Goal: Task Accomplishment & Management: Manage account settings

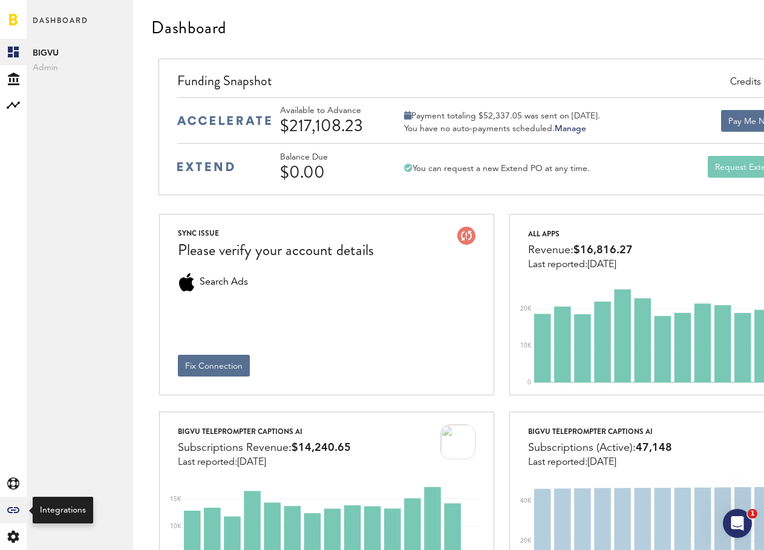
click at [13, 513] on icon at bounding box center [13, 510] width 12 height 6
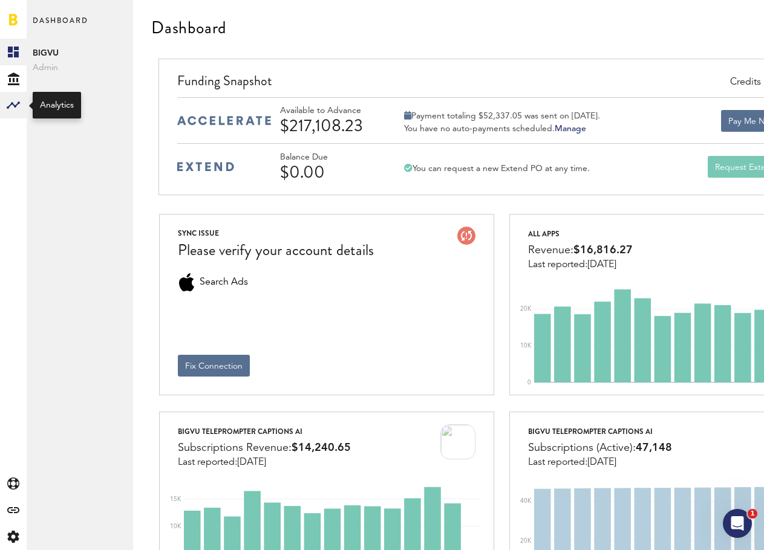
click at [14, 111] on rect at bounding box center [13, 105] width 15 height 15
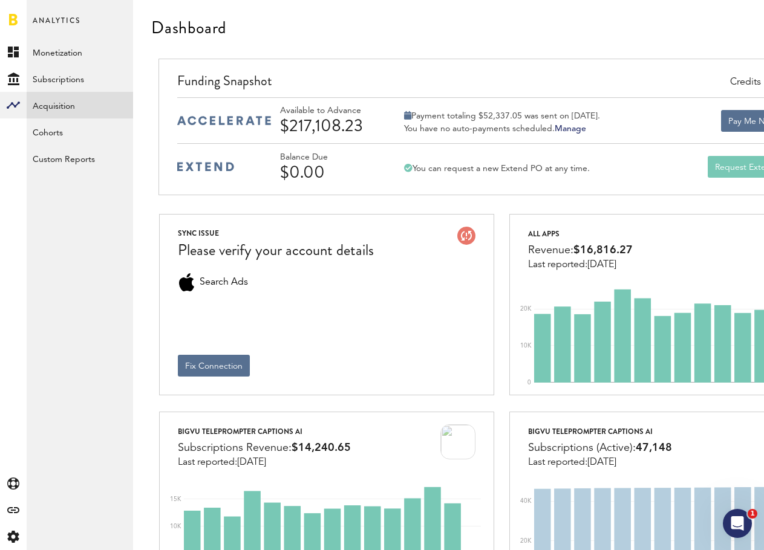
click at [56, 114] on link "Acquisition" at bounding box center [80, 105] width 106 height 27
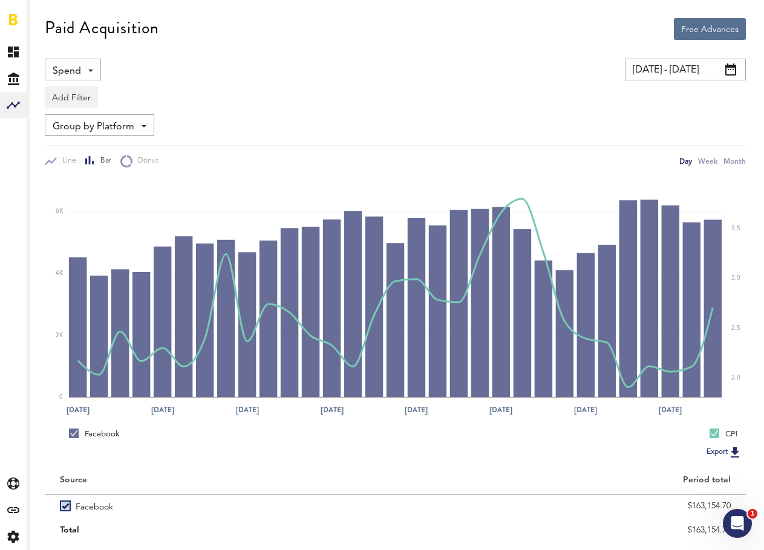
click at [73, 65] on span "Spend" at bounding box center [67, 71] width 28 height 21
click at [79, 120] on span "Impressions" at bounding box center [79, 119] width 45 height 21
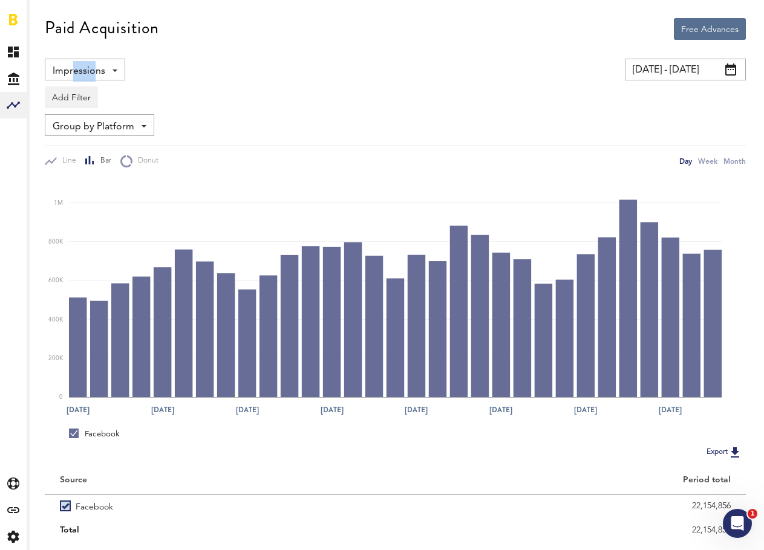
drag, startPoint x: 90, startPoint y: 71, endPoint x: 69, endPoint y: 69, distance: 21.3
click at [69, 69] on span "Impressions" at bounding box center [79, 71] width 53 height 21
click at [75, 139] on span "Clicks" at bounding box center [85, 141] width 56 height 21
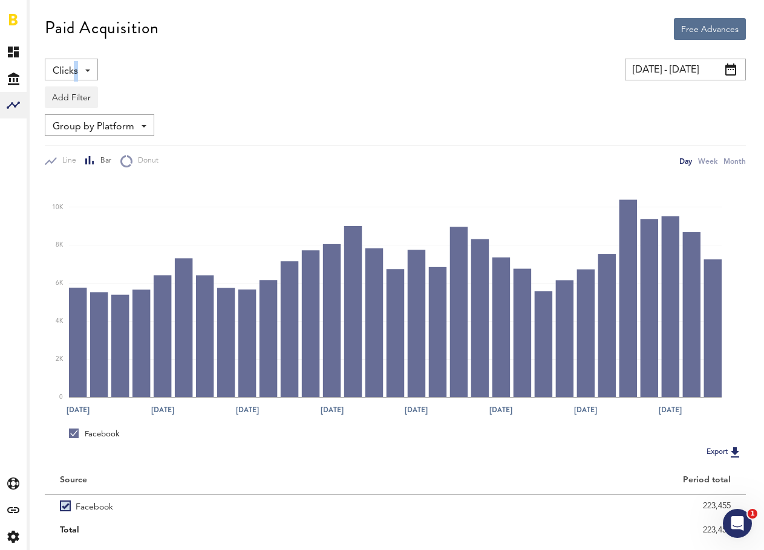
click at [71, 65] on span "Clicks" at bounding box center [65, 71] width 25 height 21
click at [63, 65] on span "Clicks" at bounding box center [65, 71] width 25 height 21
click at [70, 158] on span "Installs" at bounding box center [79, 163] width 45 height 21
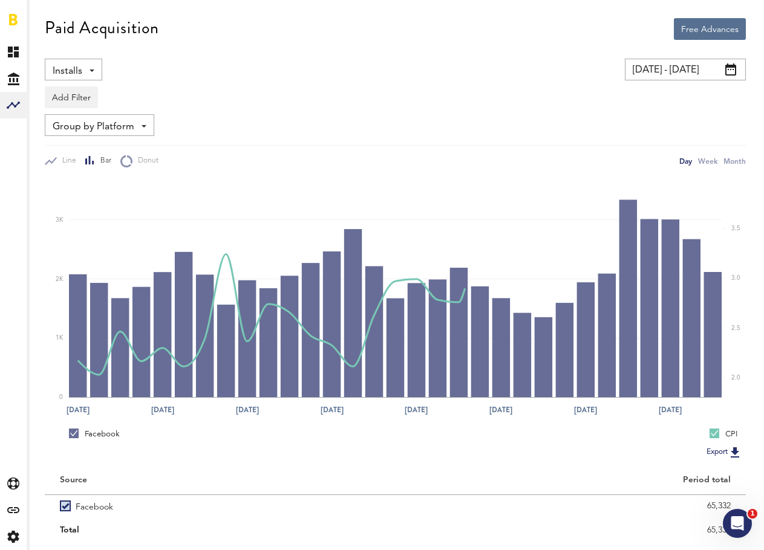
click at [67, 65] on span "Installs" at bounding box center [68, 71] width 30 height 21
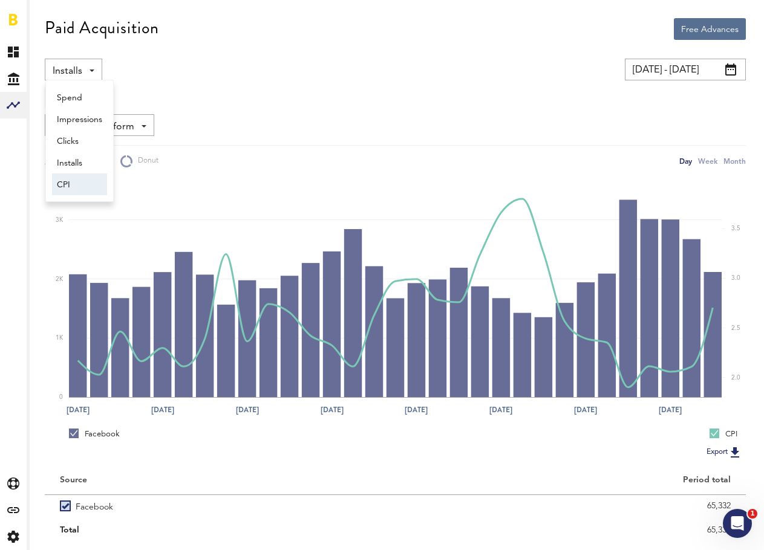
click at [74, 185] on span "CPI" at bounding box center [79, 185] width 45 height 21
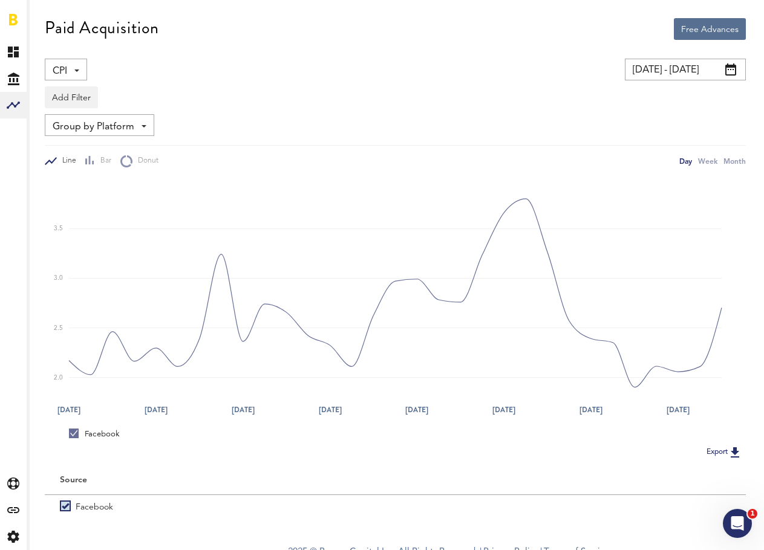
click at [83, 132] on span "Group by Platform" at bounding box center [94, 127] width 82 height 21
click at [89, 195] on span "Group by Ad Account" at bounding box center [99, 197] width 85 height 21
click at [62, 66] on span "CPI" at bounding box center [60, 71] width 15 height 21
click at [80, 170] on span "Installs" at bounding box center [79, 163] width 45 height 21
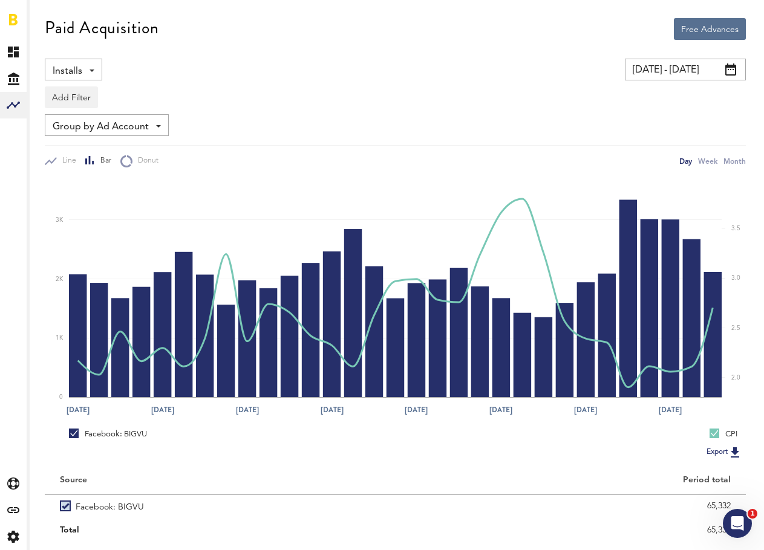
click at [77, 74] on span "Installs" at bounding box center [68, 71] width 30 height 21
click at [79, 126] on span "Impressions" at bounding box center [79, 119] width 45 height 21
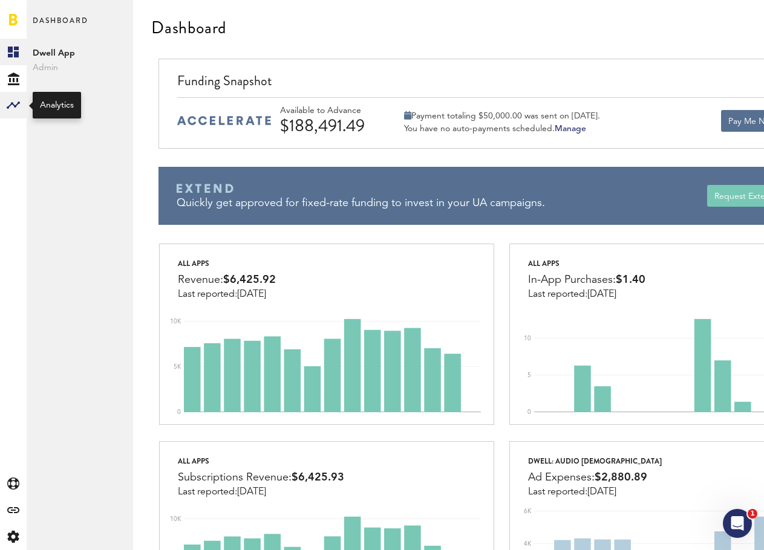
click at [13, 106] on rect at bounding box center [13, 105] width 15 height 15
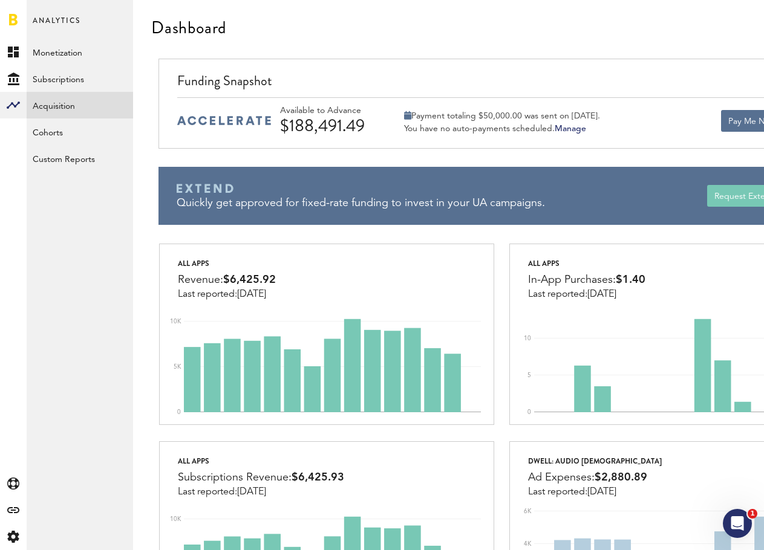
click at [48, 103] on link "Acquisition" at bounding box center [80, 105] width 106 height 27
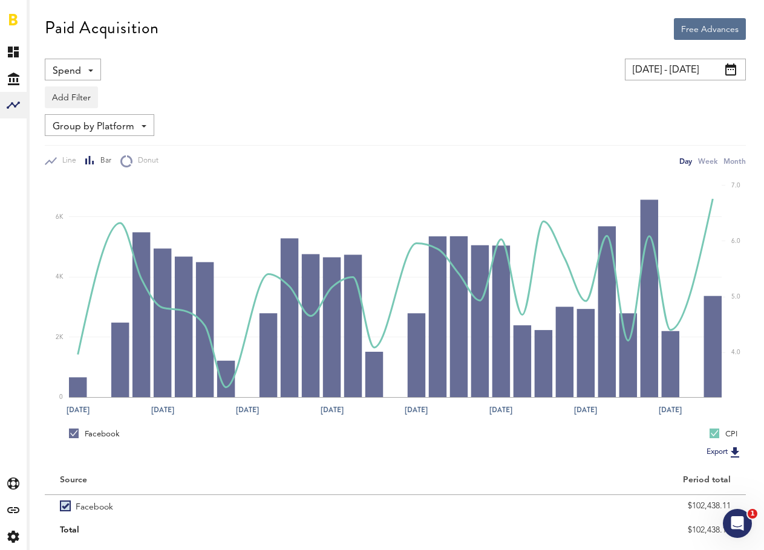
click at [77, 73] on span "Spend" at bounding box center [67, 71] width 28 height 21
click at [74, 118] on span "Impressions" at bounding box center [79, 119] width 45 height 21
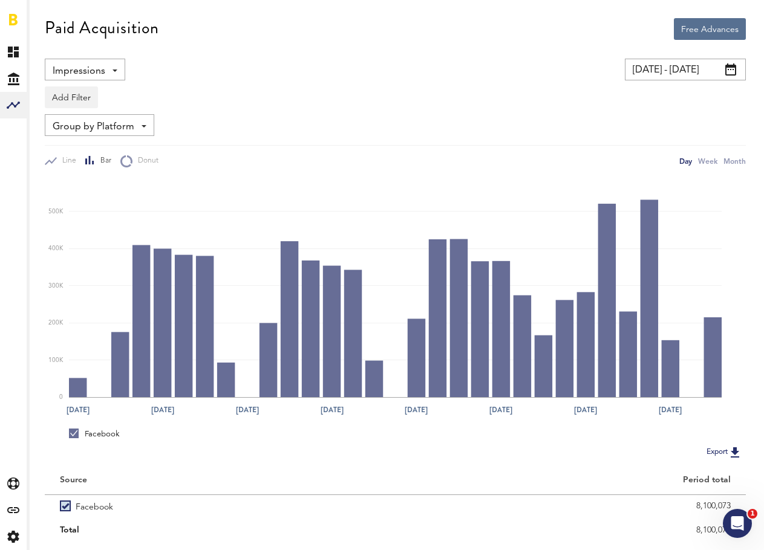
click at [95, 123] on span "Group by Platform" at bounding box center [94, 127] width 82 height 21
click at [86, 193] on span "Group by Ad Account" at bounding box center [99, 197] width 85 height 21
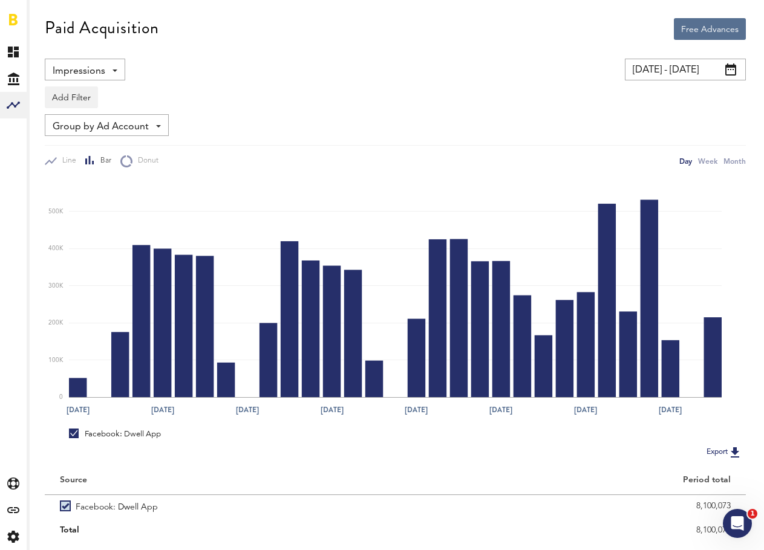
click at [71, 129] on span "Group by Ad Account" at bounding box center [101, 127] width 96 height 21
click at [79, 175] on span "Group by App" at bounding box center [107, 175] width 100 height 21
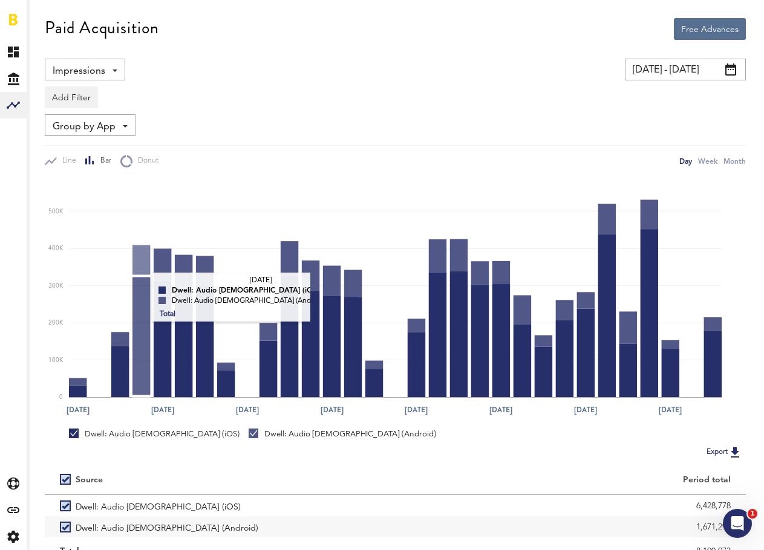
scroll to position [1, 0]
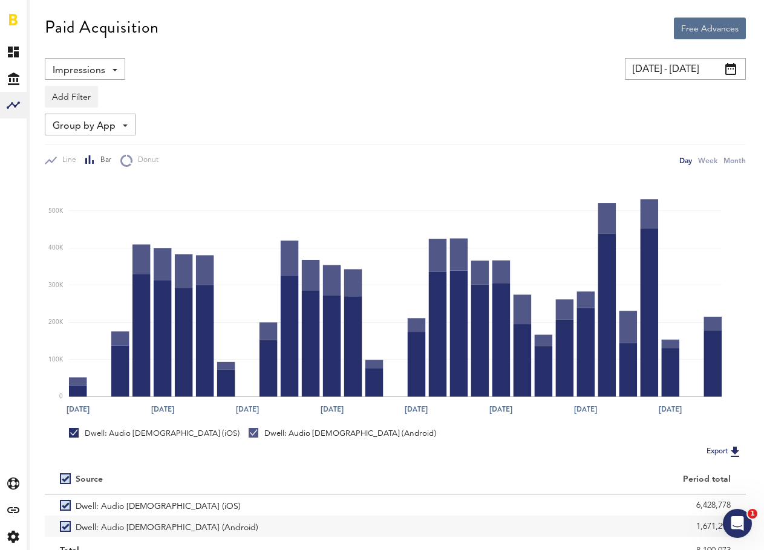
click at [102, 72] on span "Impressions" at bounding box center [79, 70] width 53 height 21
click at [79, 94] on span "Spend" at bounding box center [85, 97] width 56 height 21
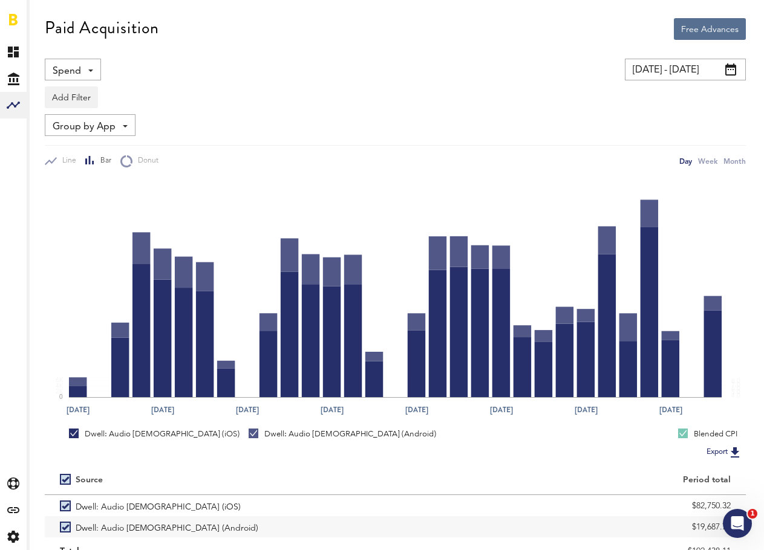
click at [82, 63] on div "Spend Spend Impressions Clicks Installs CPI" at bounding box center [73, 70] width 56 height 22
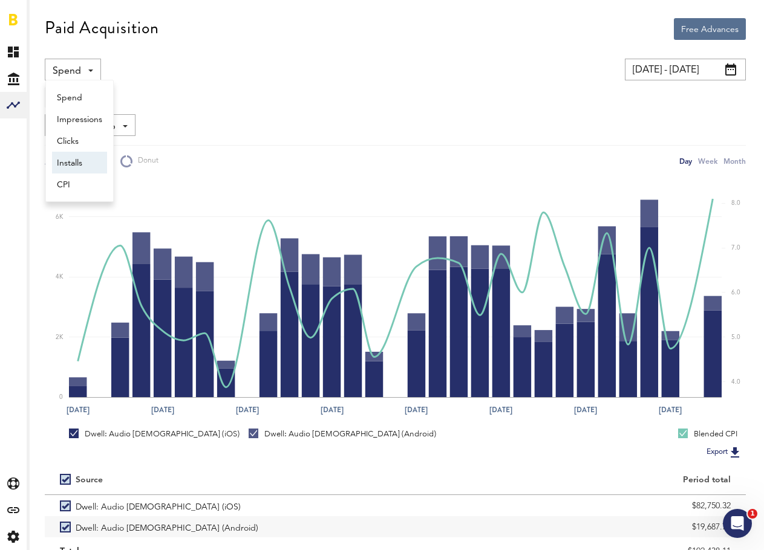
click at [81, 164] on span "Installs" at bounding box center [79, 163] width 45 height 21
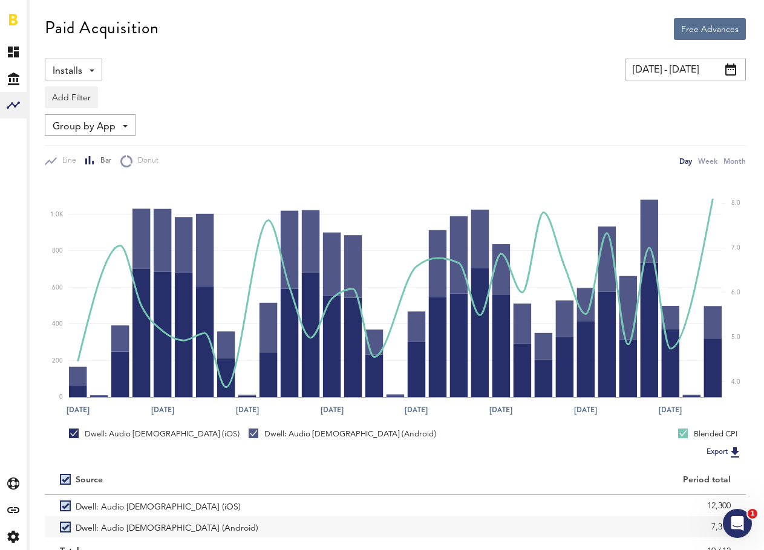
click at [80, 75] on span "Installs" at bounding box center [68, 71] width 30 height 21
click at [81, 144] on span "Clicks" at bounding box center [79, 141] width 45 height 21
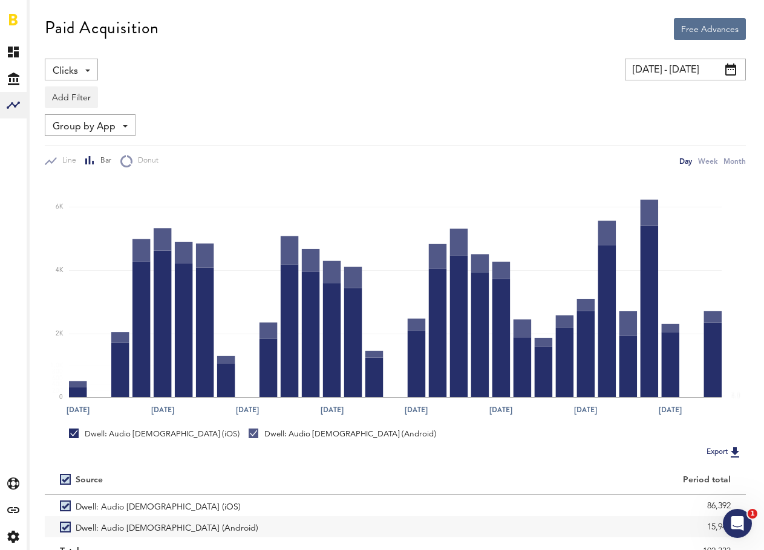
click at [70, 70] on span "Clicks" at bounding box center [65, 71] width 25 height 21
click at [71, 114] on span "Impressions" at bounding box center [79, 119] width 45 height 21
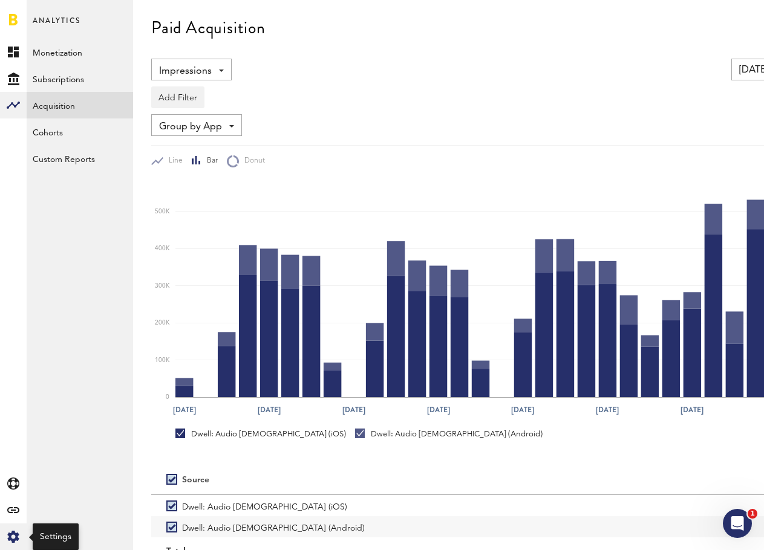
click at [16, 535] on icon at bounding box center [12, 537] width 11 height 12
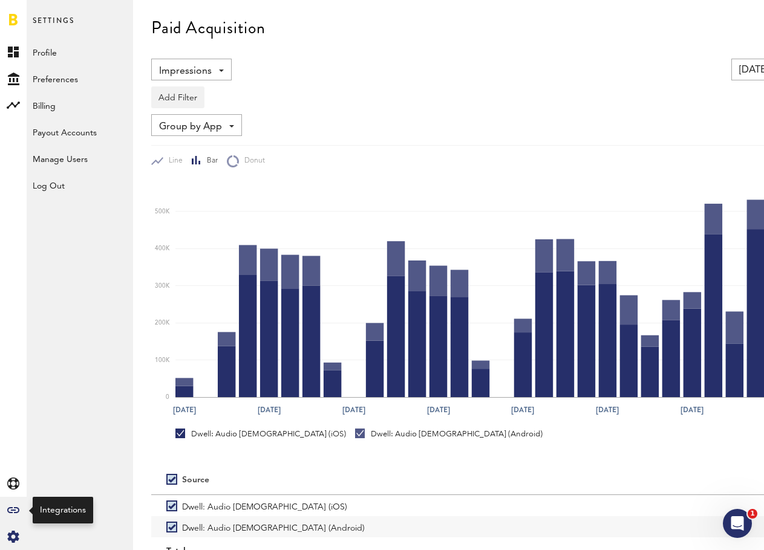
click at [13, 505] on div "Created with Sketch." at bounding box center [13, 510] width 27 height 27
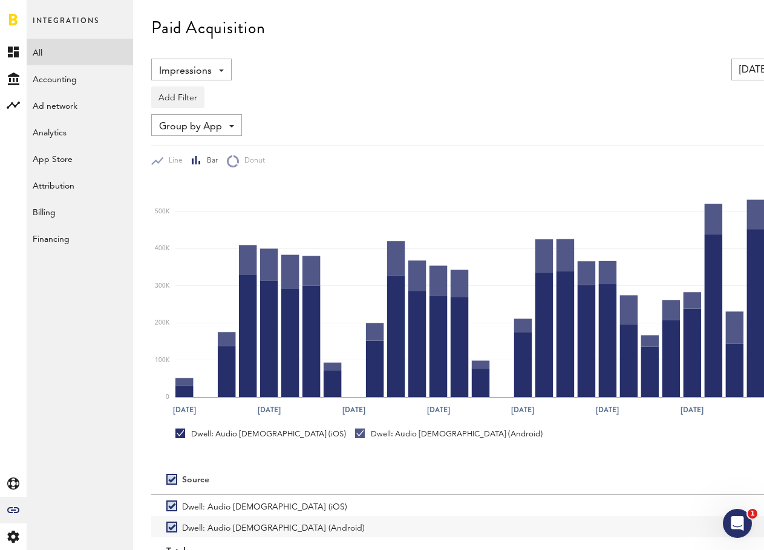
click at [54, 53] on link "All" at bounding box center [80, 52] width 106 height 27
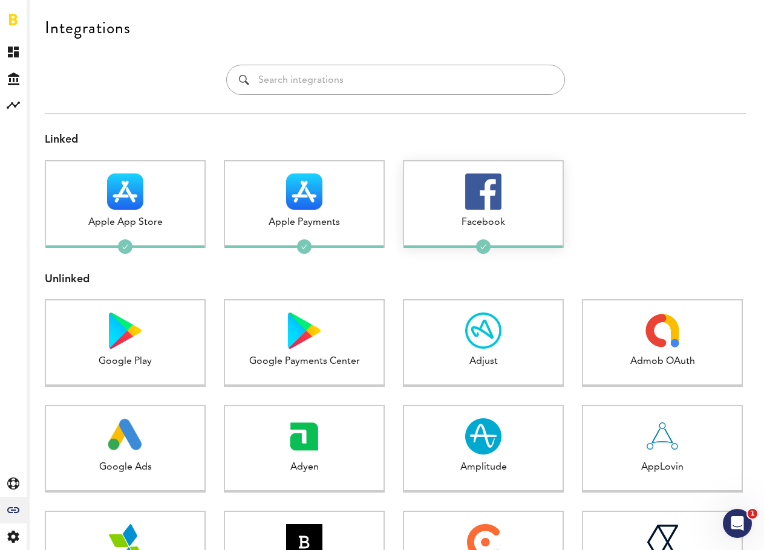
click at [481, 207] on img at bounding box center [483, 192] width 36 height 36
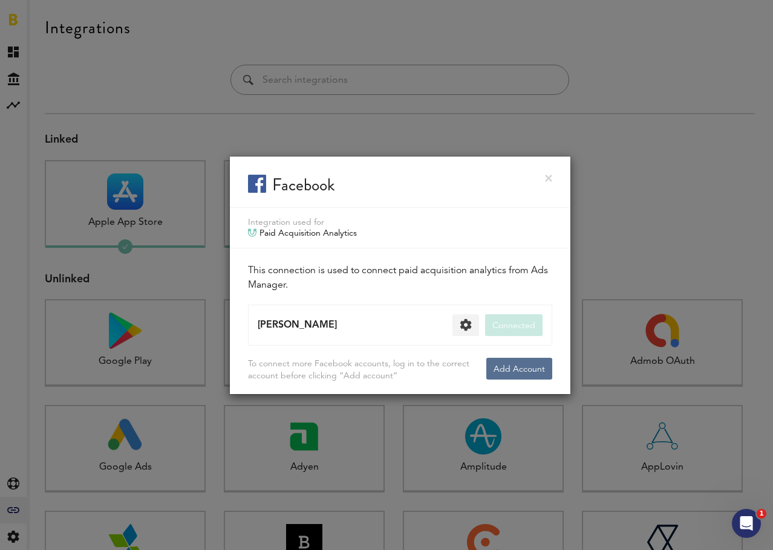
click at [467, 320] on button at bounding box center [465, 325] width 27 height 22
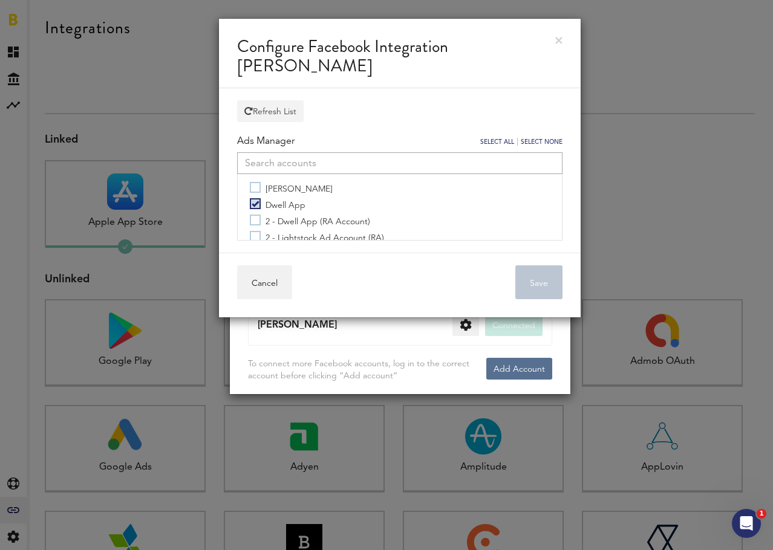
click at [290, 111] on button "Refresh List" at bounding box center [270, 111] width 67 height 22
click at [561, 37] on link at bounding box center [558, 40] width 7 height 7
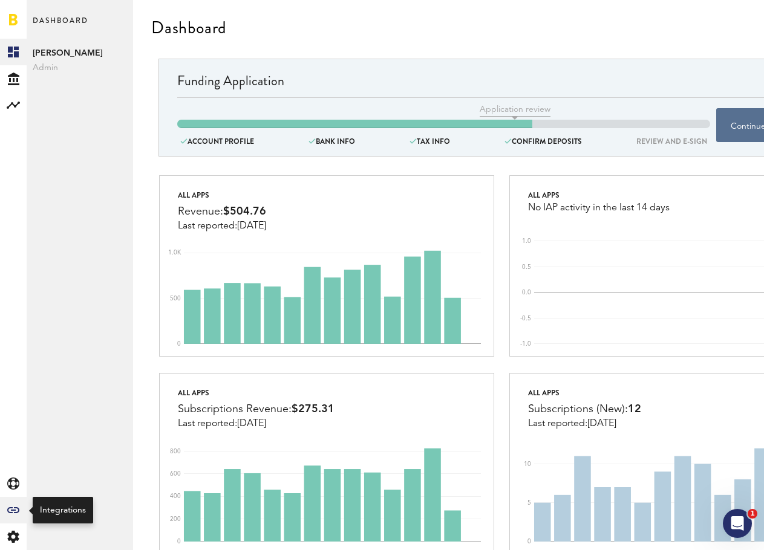
click at [19, 509] on icon at bounding box center [13, 510] width 12 height 6
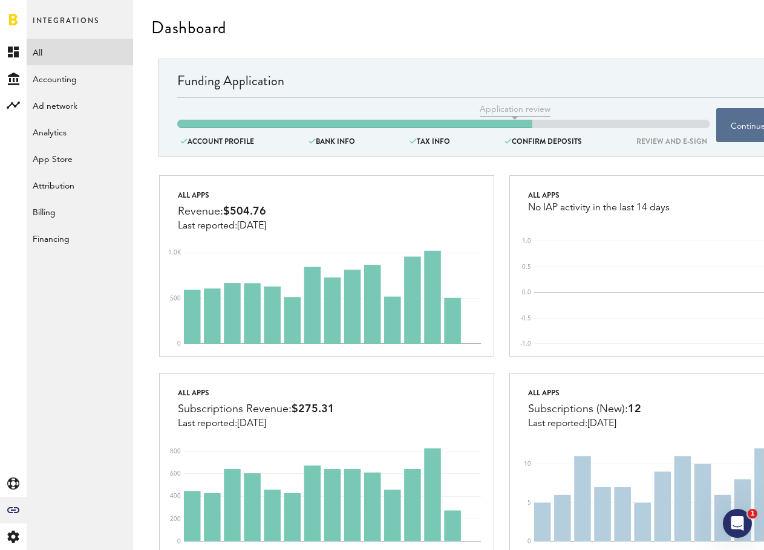
click at [52, 54] on link "All" at bounding box center [80, 52] width 106 height 27
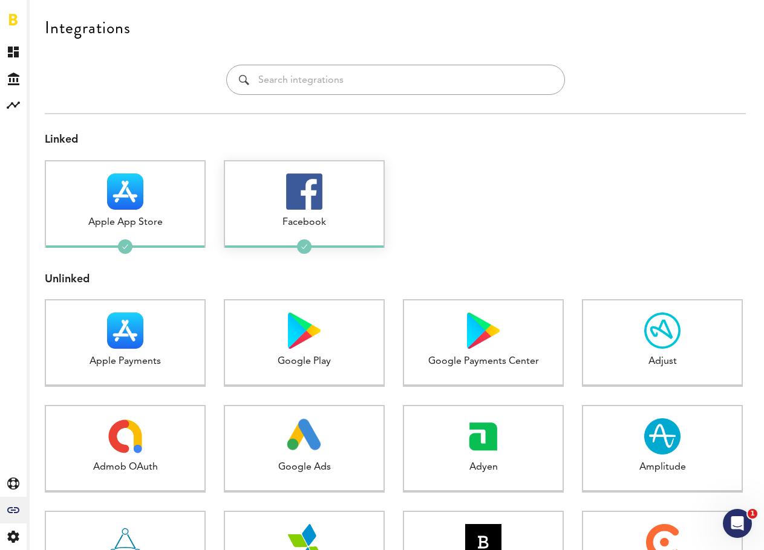
click at [351, 184] on div at bounding box center [304, 192] width 158 height 36
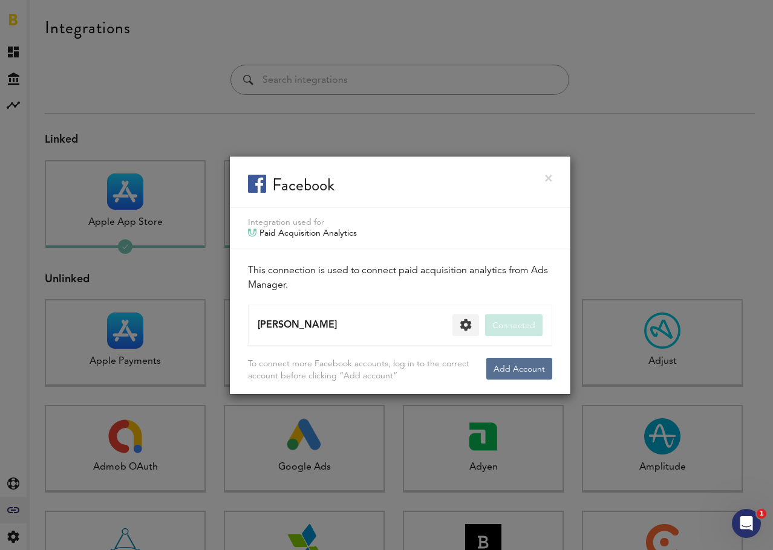
click at [465, 319] on button at bounding box center [465, 325] width 27 height 22
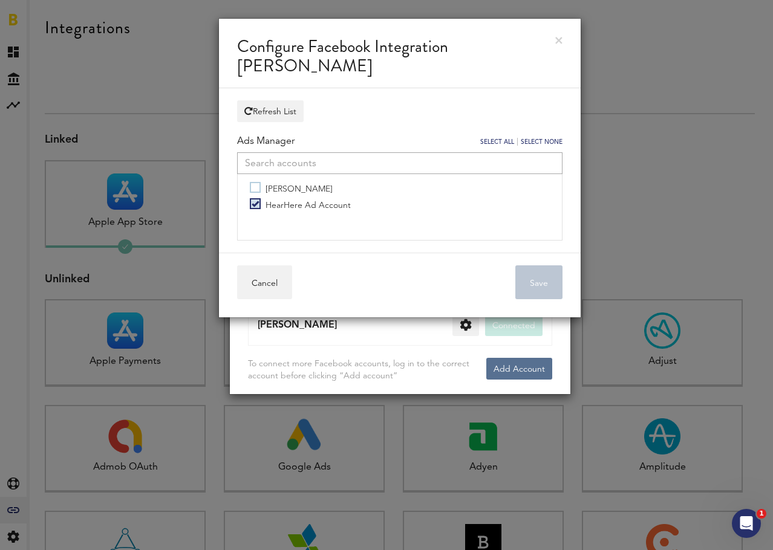
click at [559, 39] on link at bounding box center [558, 40] width 7 height 7
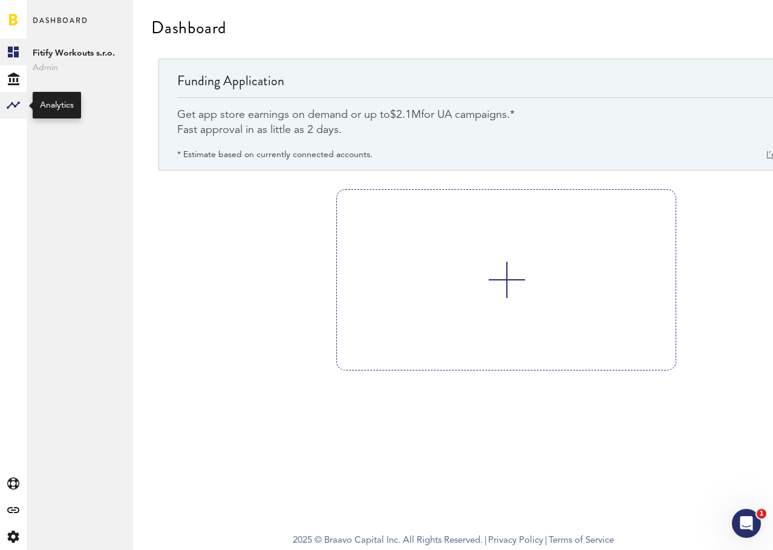
click at [19, 101] on rect at bounding box center [13, 105] width 15 height 15
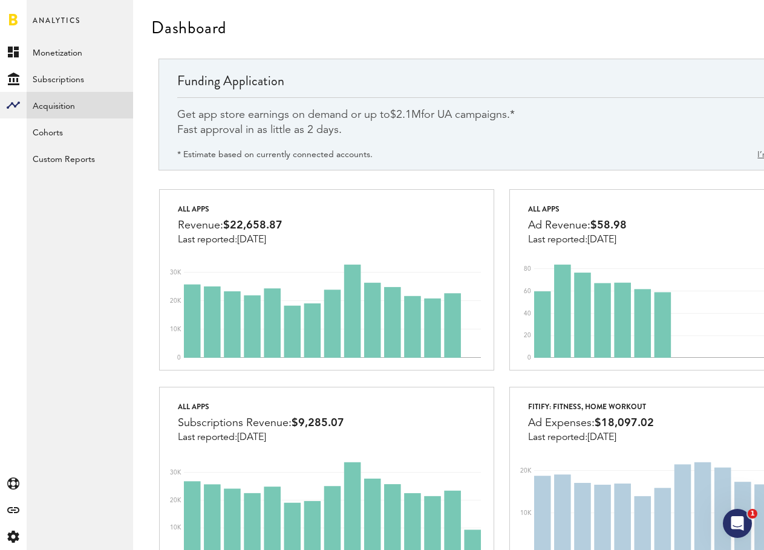
click at [54, 105] on link "Acquisition" at bounding box center [80, 105] width 106 height 27
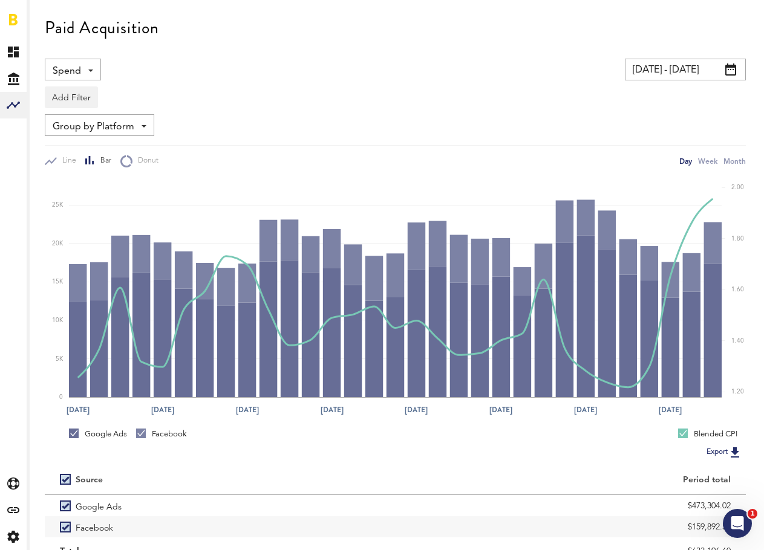
click at [112, 120] on span "Group by Platform" at bounding box center [94, 127] width 82 height 21
click at [98, 196] on span "Group by Ad Account" at bounding box center [99, 197] width 85 height 21
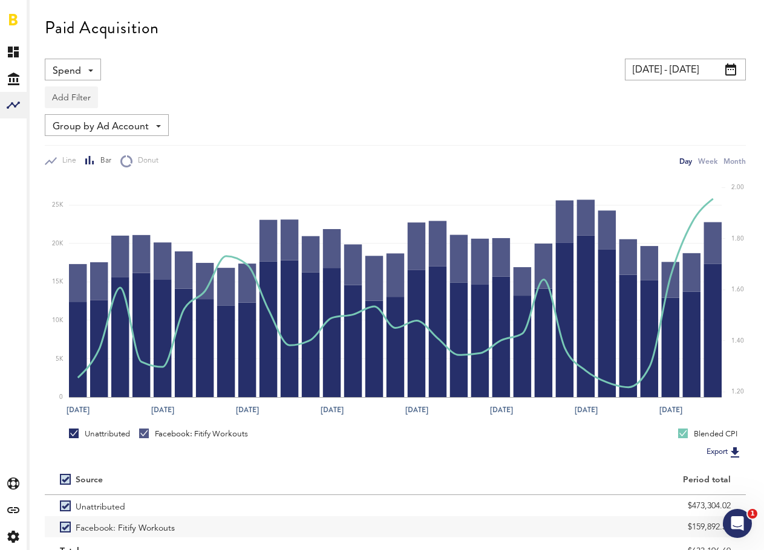
click at [76, 91] on button "Add Filter" at bounding box center [71, 97] width 53 height 22
click at [73, 130] on li "Platforms" at bounding box center [89, 129] width 77 height 22
click at [86, 91] on div "Platforms" at bounding box center [89, 99] width 53 height 21
click at [88, 121] on span "Facebook" at bounding box center [103, 127] width 92 height 21
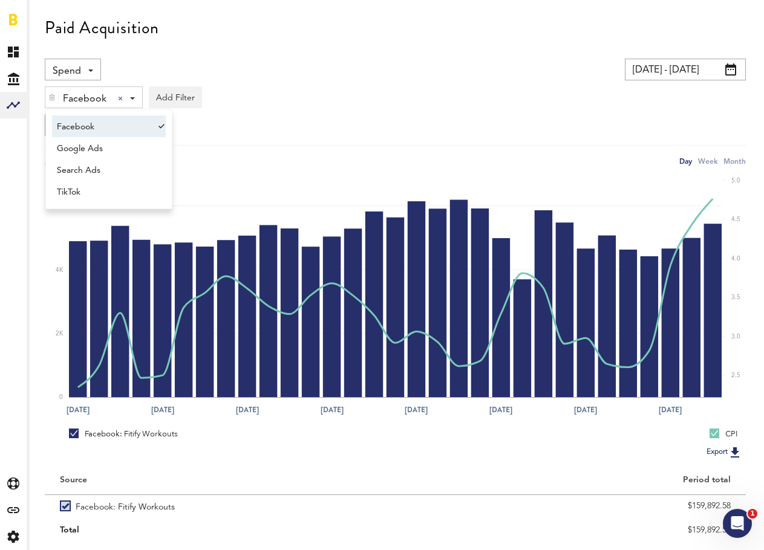
click at [306, 134] on div "Group by Ad Account Group by Platform Group by App Group by Ad Account" at bounding box center [395, 125] width 701 height 22
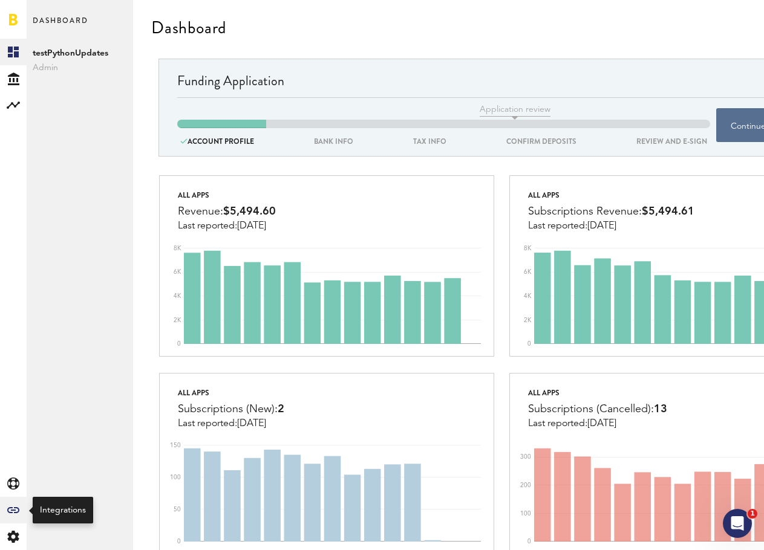
click at [18, 517] on div "Created with Sketch." at bounding box center [13, 510] width 27 height 27
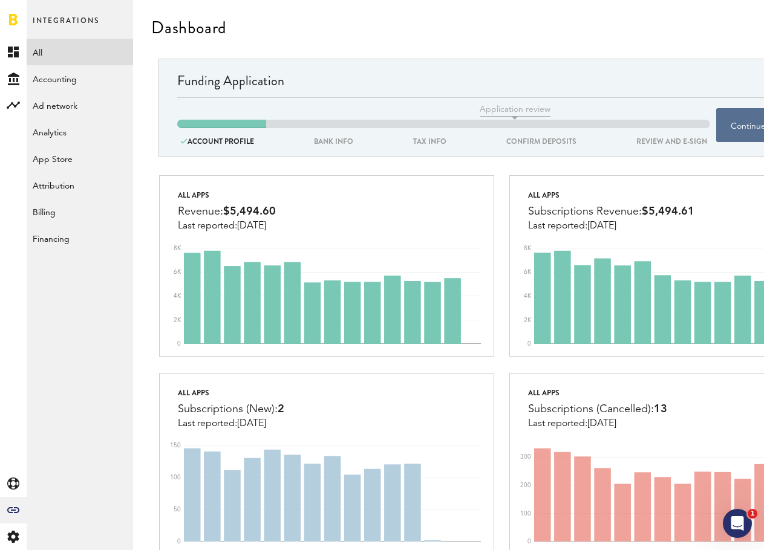
click at [53, 43] on link "All" at bounding box center [80, 52] width 106 height 27
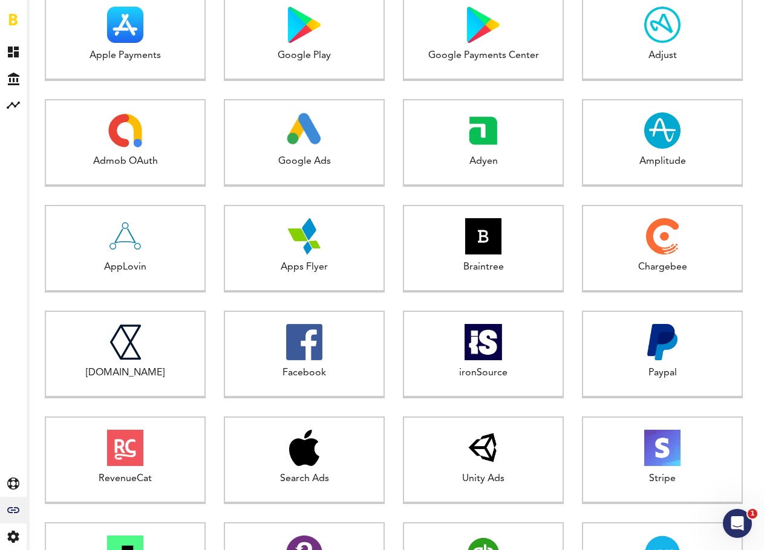
scroll to position [308, 0]
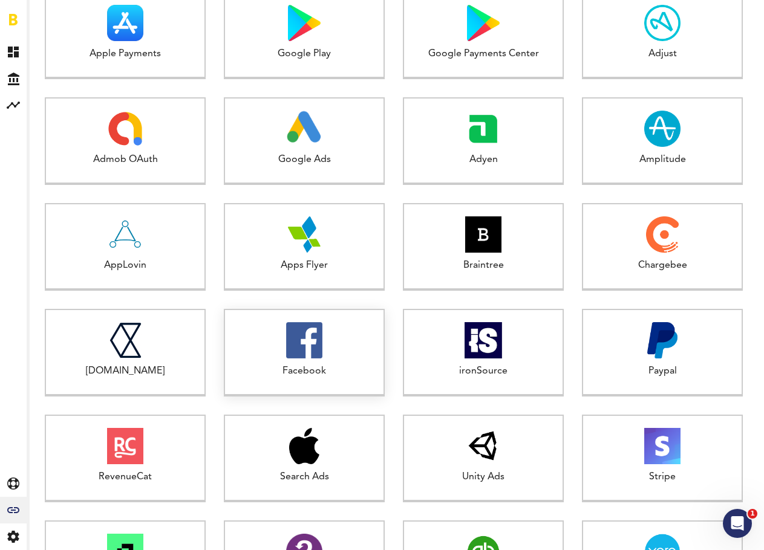
click at [279, 357] on div at bounding box center [304, 340] width 158 height 36
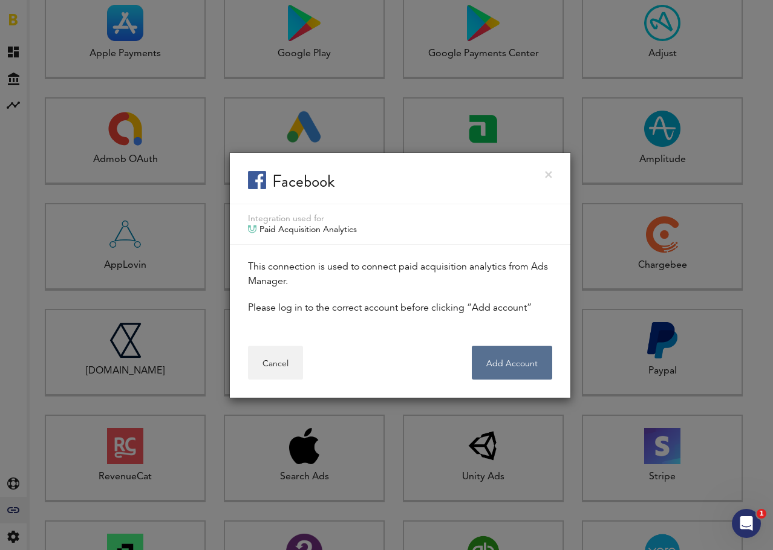
click at [550, 172] on link at bounding box center [548, 174] width 7 height 7
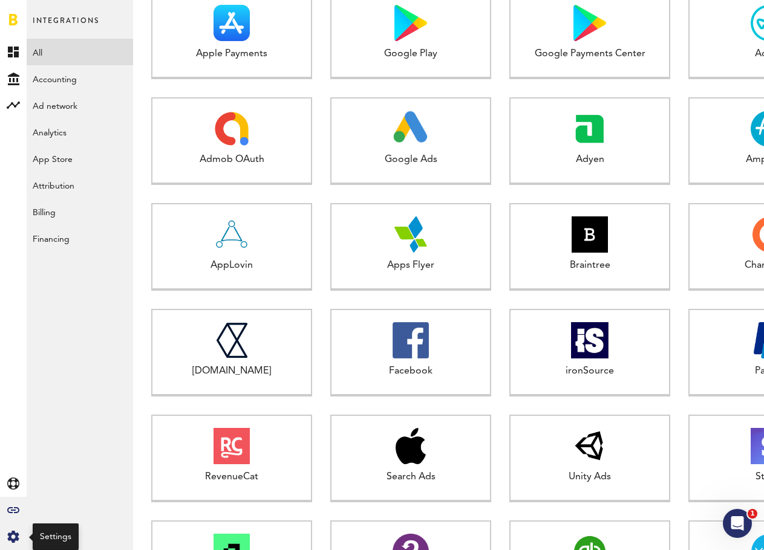
click at [18, 536] on icon at bounding box center [12, 537] width 11 height 12
click at [24, 534] on div "Created with Sketch." at bounding box center [13, 537] width 27 height 27
click at [60, 61] on link "Profile" at bounding box center [80, 52] width 106 height 27
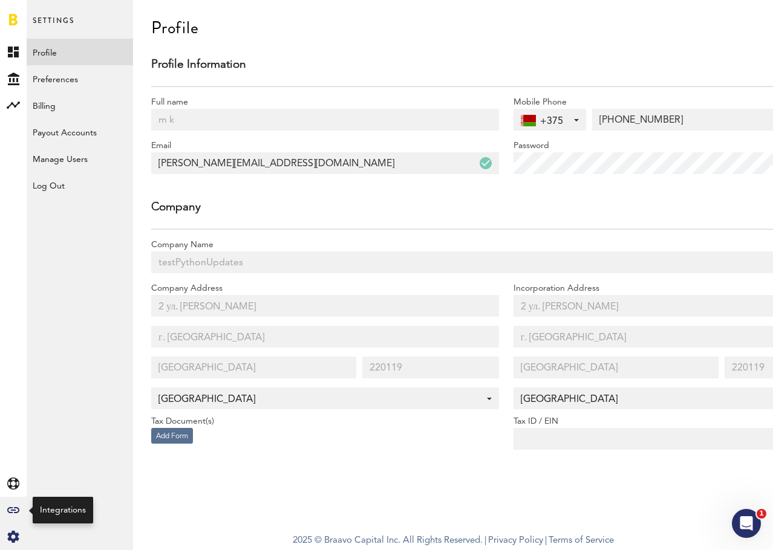
click at [12, 508] on icon at bounding box center [13, 510] width 12 height 6
click at [11, 511] on icon "Created with Sketch." at bounding box center [13, 510] width 12 height 6
click at [54, 49] on link "All" at bounding box center [80, 52] width 106 height 27
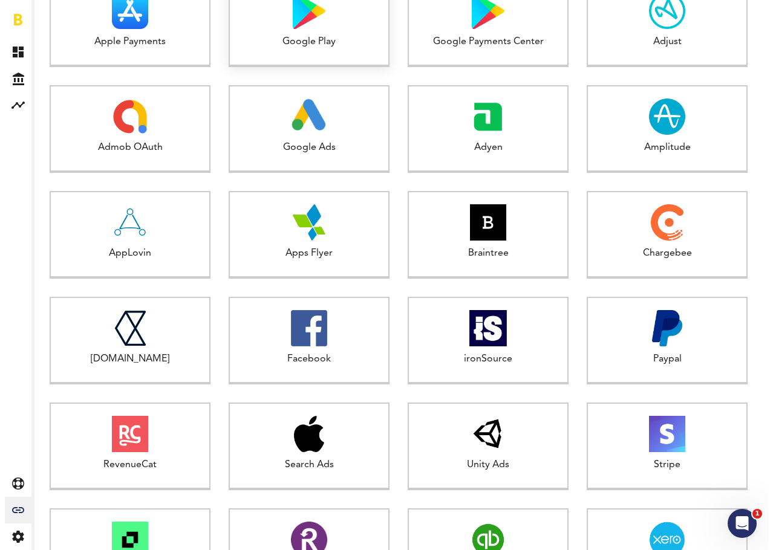
scroll to position [321, 0]
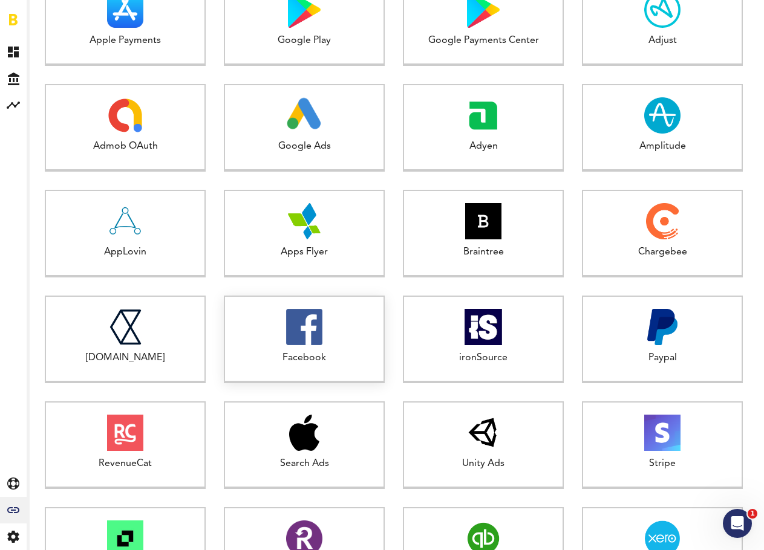
click at [320, 337] on img at bounding box center [304, 327] width 36 height 36
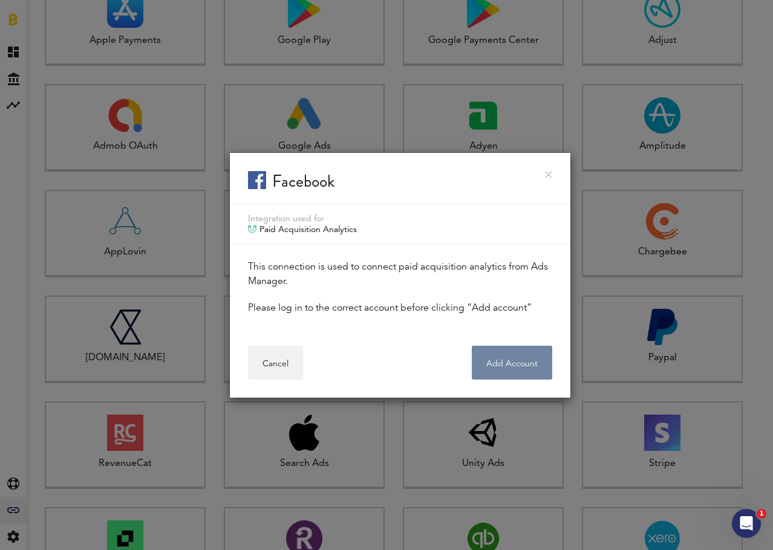
click at [490, 354] on button "Add Account" at bounding box center [512, 363] width 80 height 34
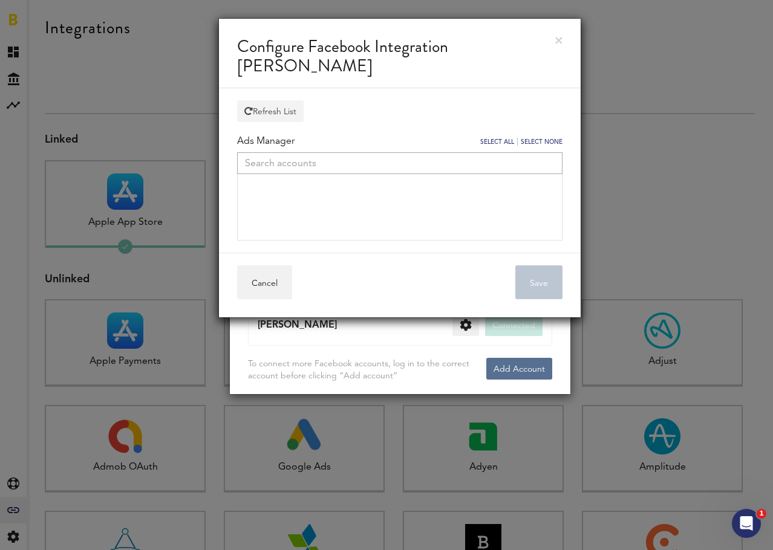
click at [262, 108] on button "Refresh List" at bounding box center [270, 111] width 67 height 22
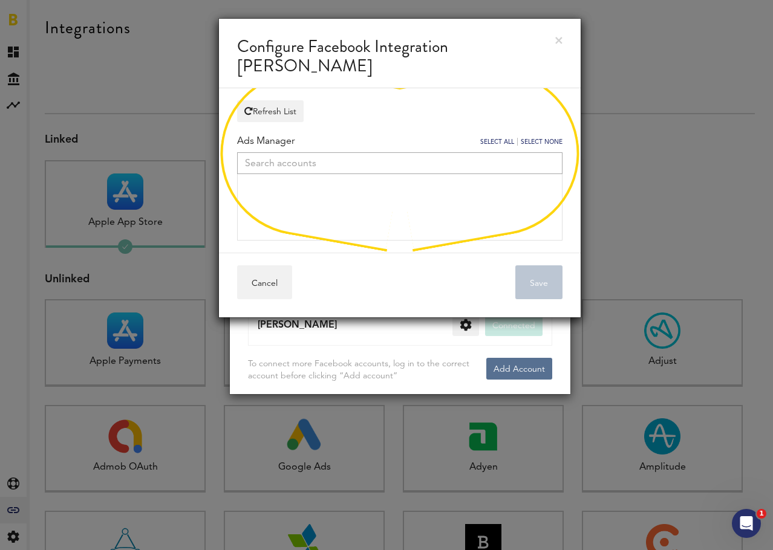
click at [558, 39] on link at bounding box center [558, 40] width 7 height 7
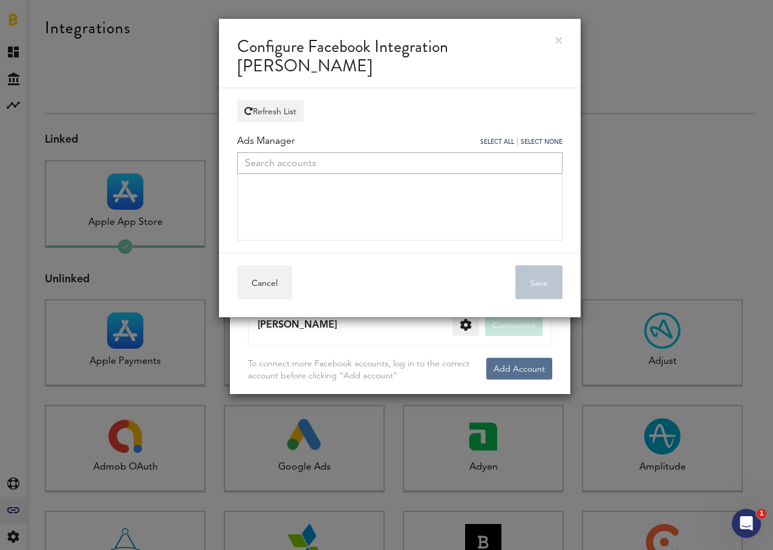
click at [558, 39] on link at bounding box center [558, 40] width 7 height 7
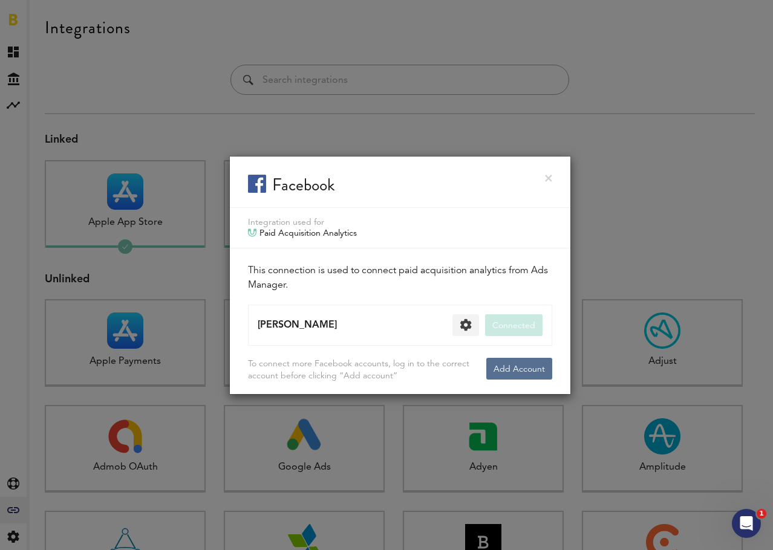
click at [469, 322] on button at bounding box center [465, 325] width 27 height 22
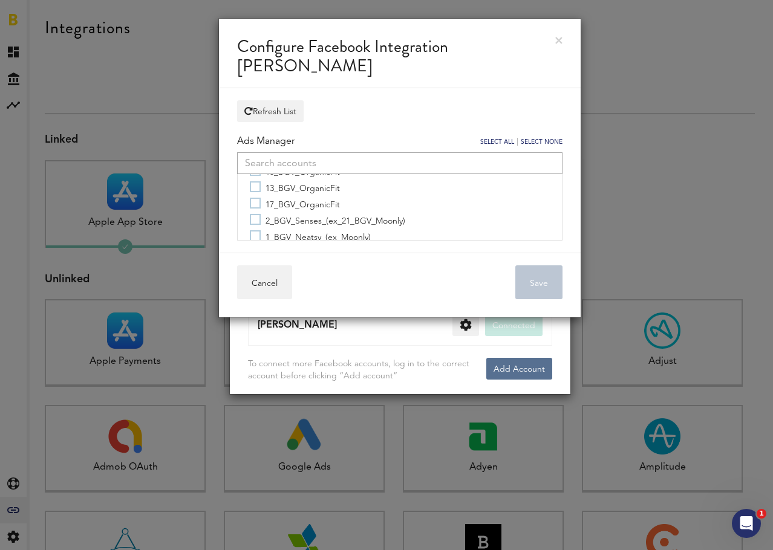
scroll to position [499, 0]
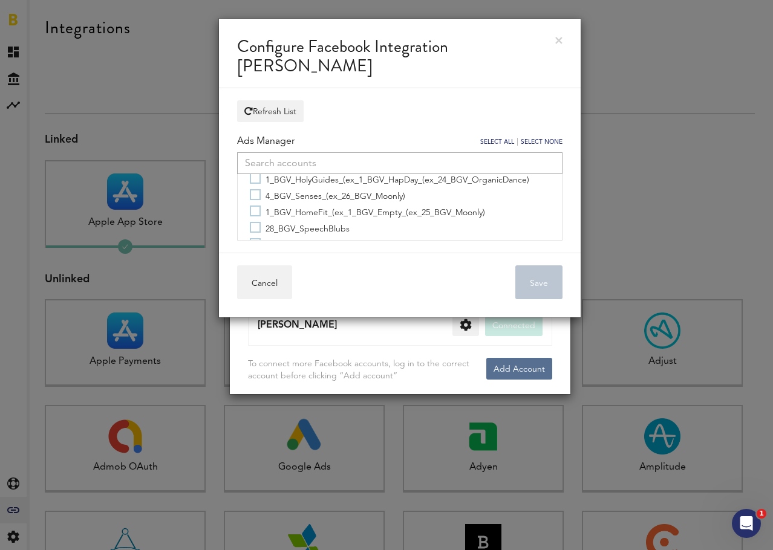
click at [556, 43] on link at bounding box center [558, 40] width 7 height 7
